Goal: Ask a question: Seek information or help from site administrators or community

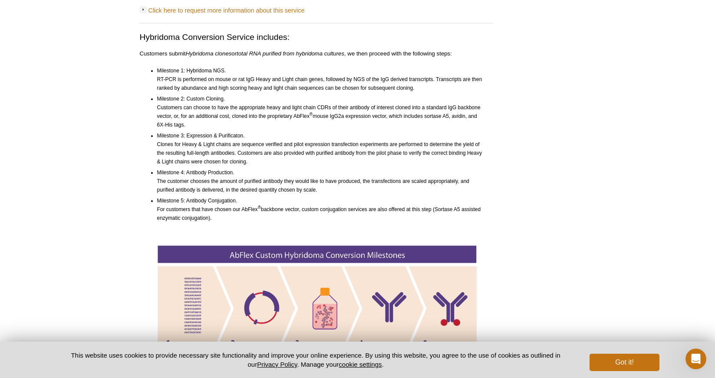
scroll to position [9, 0]
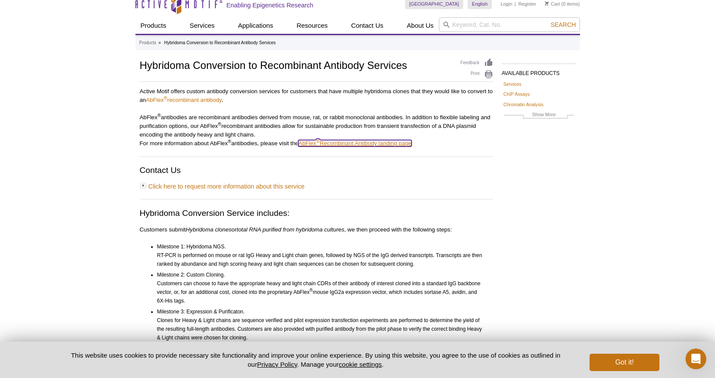
click at [408, 145] on link "AbFlex ® Recombinant Antibody landing page" at bounding box center [354, 143] width 113 height 7
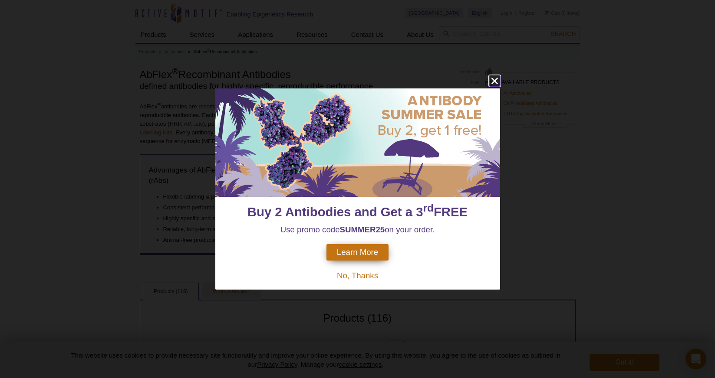
click at [495, 82] on icon "close" at bounding box center [494, 80] width 11 height 11
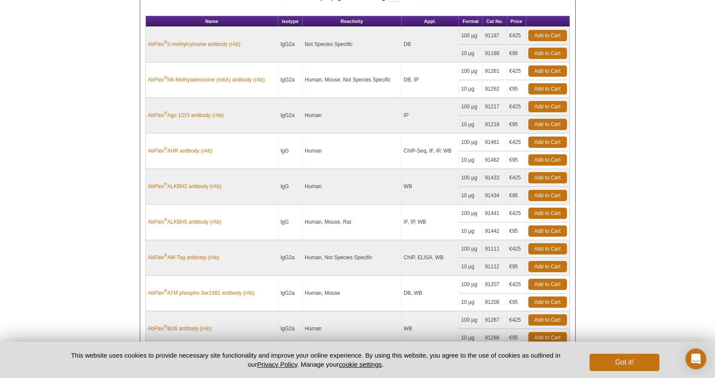
scroll to position [347, 0]
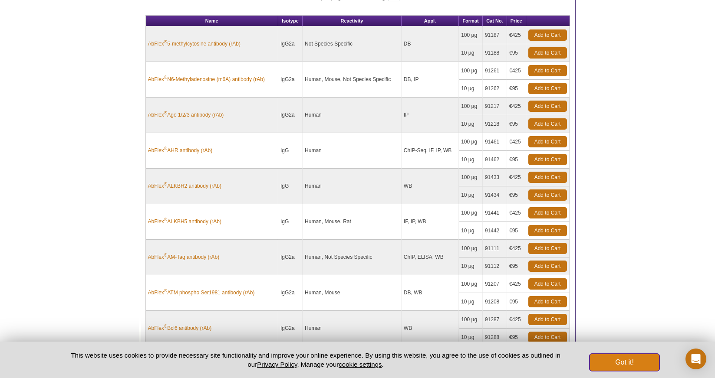
click at [615, 359] on button "Got it!" at bounding box center [623, 362] width 69 height 17
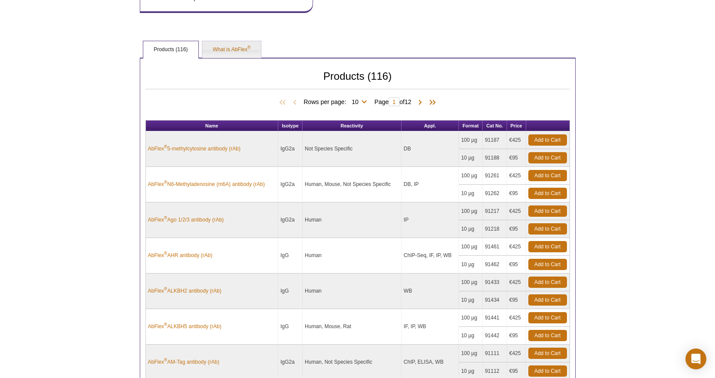
scroll to position [239, 0]
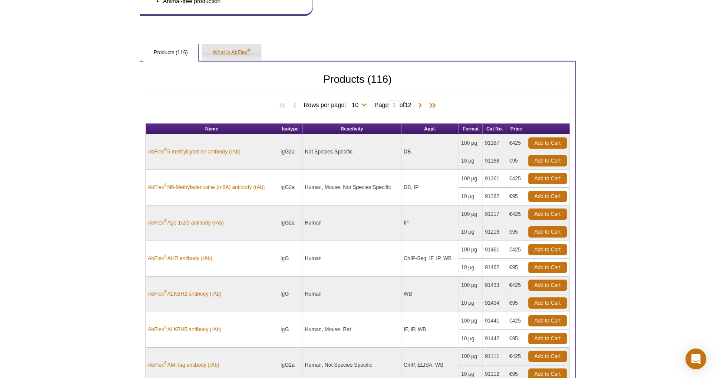
click at [238, 54] on link "What is AbFlex ®" at bounding box center [231, 52] width 59 height 17
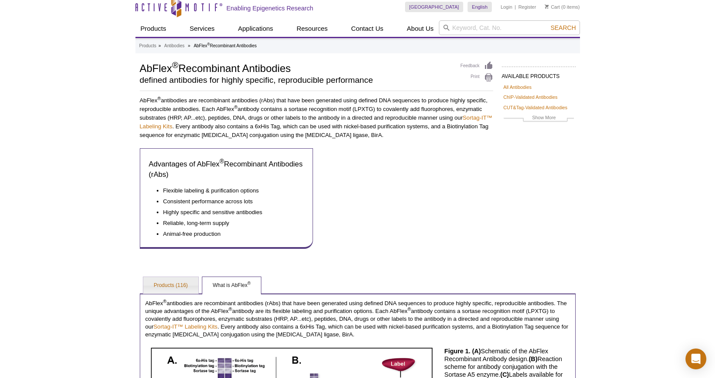
scroll to position [0, 0]
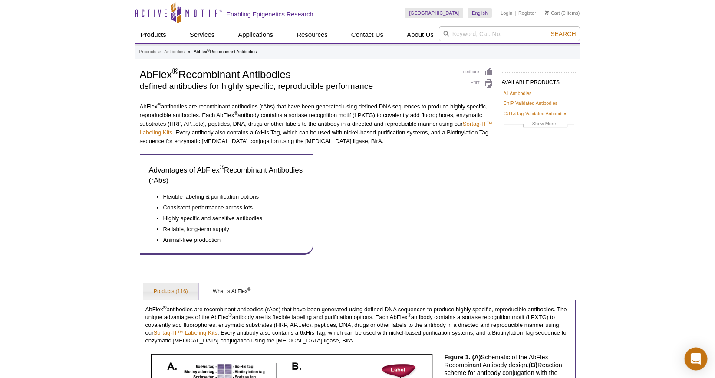
click at [693, 355] on icon "Open Intercom Messenger" at bounding box center [695, 359] width 10 height 11
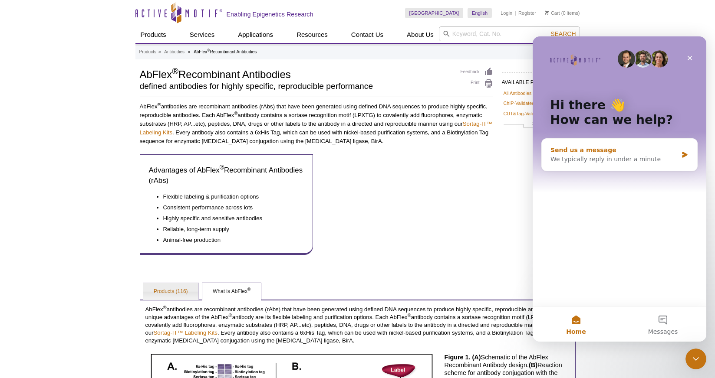
click at [600, 163] on div "We typically reply in under a minute" at bounding box center [613, 159] width 127 height 9
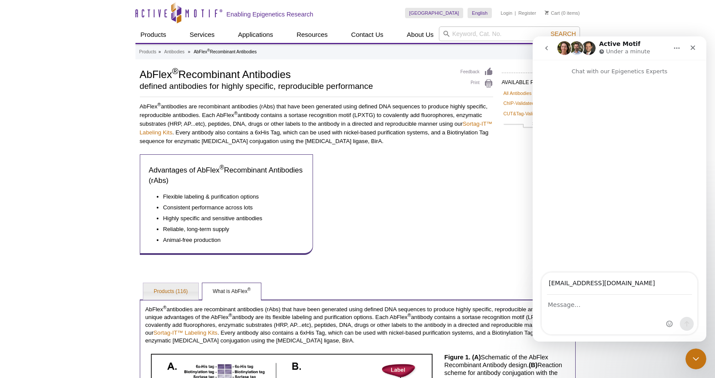
type input "[EMAIL_ADDRESS][DOMAIN_NAME]"
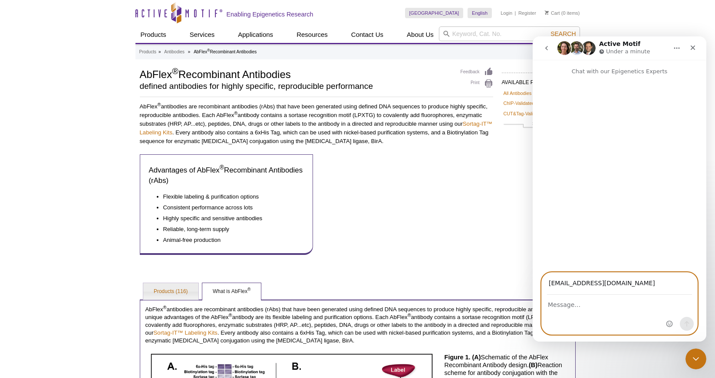
click at [583, 301] on textarea "Message…" at bounding box center [618, 302] width 155 height 15
type textarea "Dear all,"
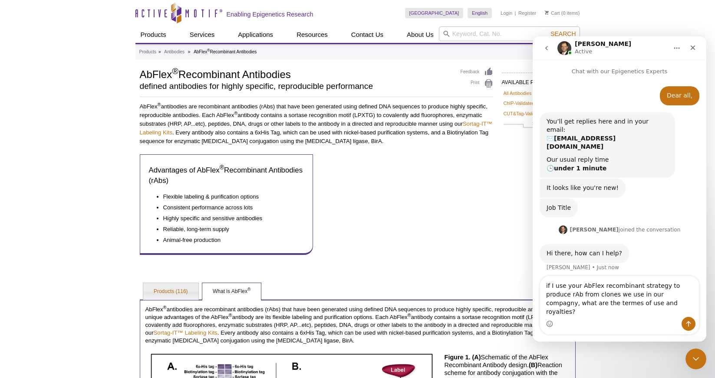
click at [641, 315] on textarea "if I use your AbFlex recombinant strategy to produce rAb from clones we use in …" at bounding box center [619, 296] width 159 height 41
type textarea "if I use your AbFlex recombinant strategy to produce rAb from clones we use in …"
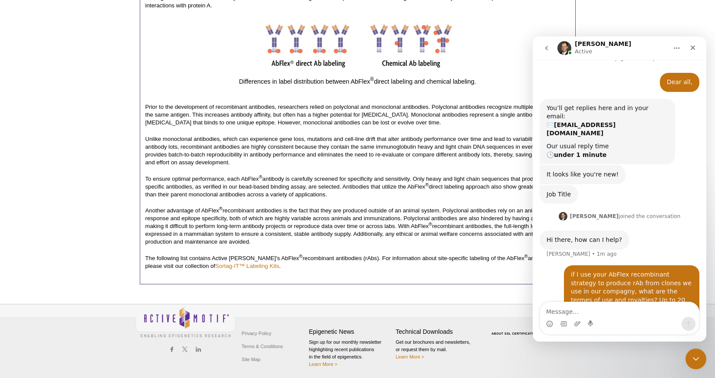
scroll to position [581, 0]
